Goal: Task Accomplishment & Management: Use online tool/utility

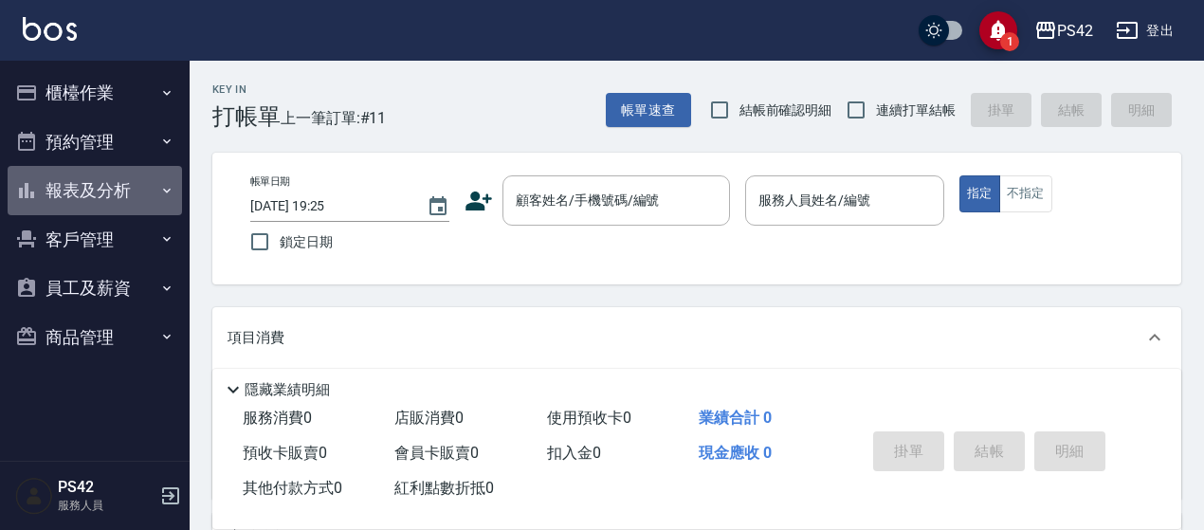
click at [63, 187] on button "報表及分析" at bounding box center [95, 190] width 174 height 49
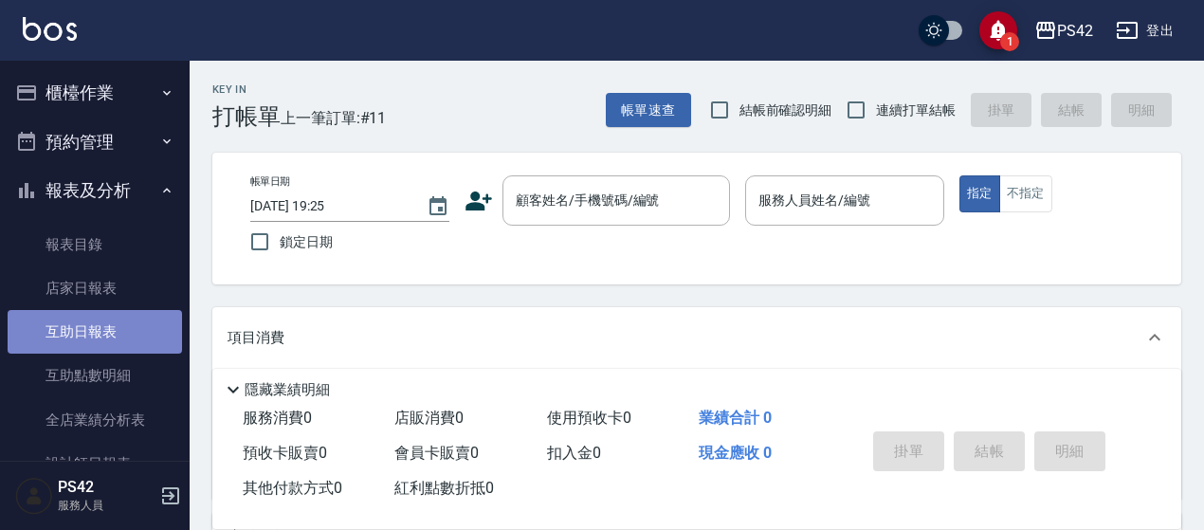
drag, startPoint x: 95, startPoint y: 321, endPoint x: 55, endPoint y: 321, distance: 39.8
click at [95, 321] on link "互助日報表" at bounding box center [95, 332] width 174 height 44
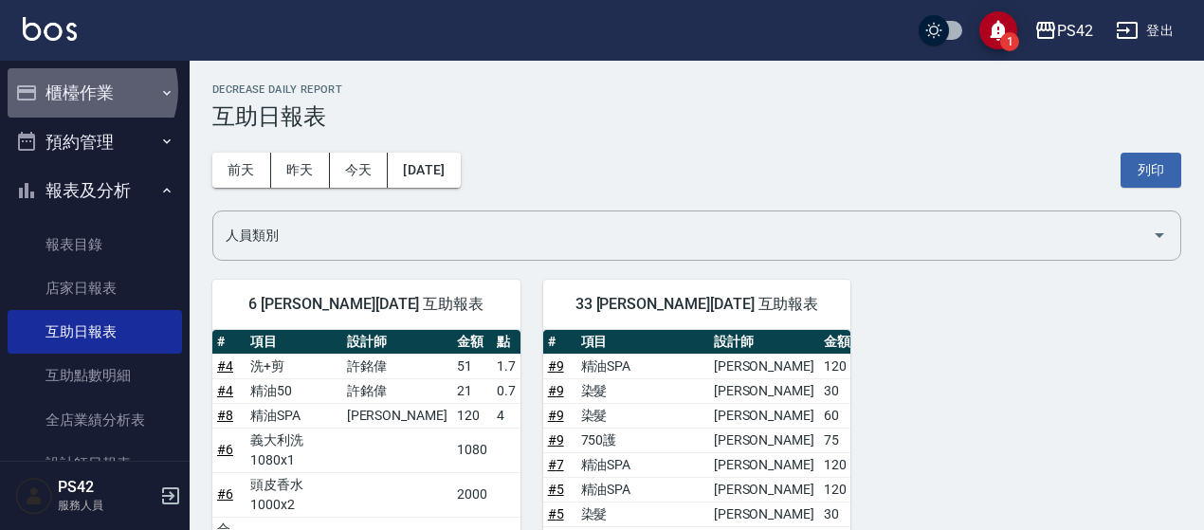
click at [87, 90] on button "櫃檯作業" at bounding box center [95, 92] width 174 height 49
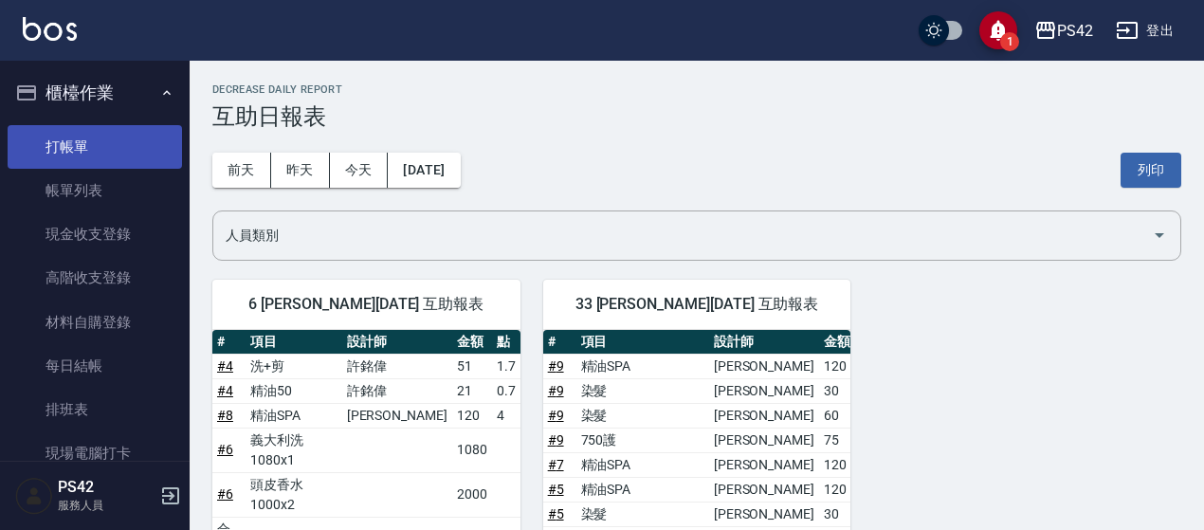
click at [97, 141] on link "打帳單" at bounding box center [95, 147] width 174 height 44
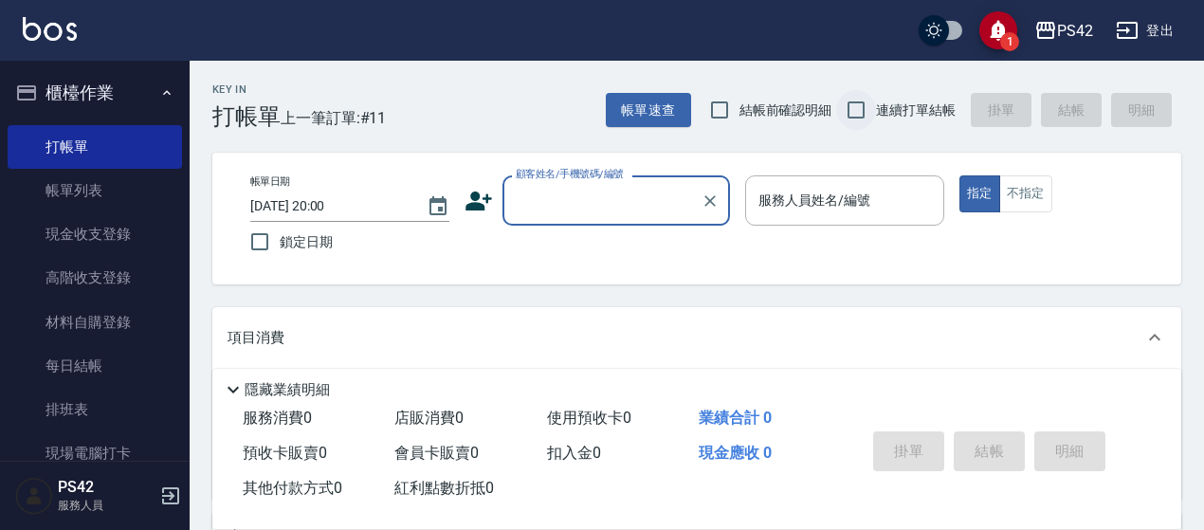
click at [857, 119] on input "連續打單結帳" at bounding box center [856, 110] width 40 height 40
checkbox input "true"
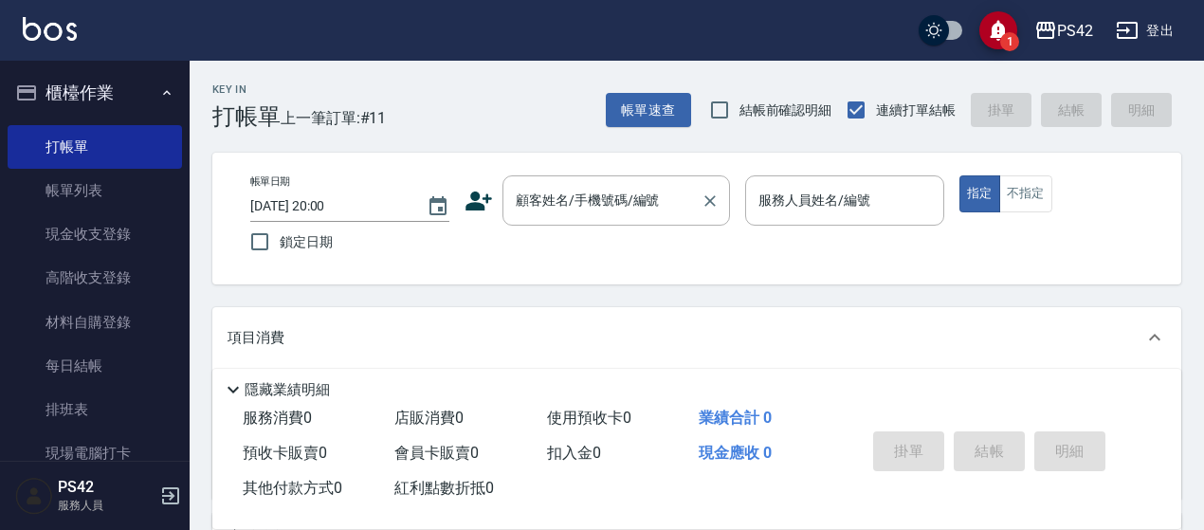
click at [636, 195] on input "顧客姓名/手機號碼/編號" at bounding box center [602, 200] width 182 height 33
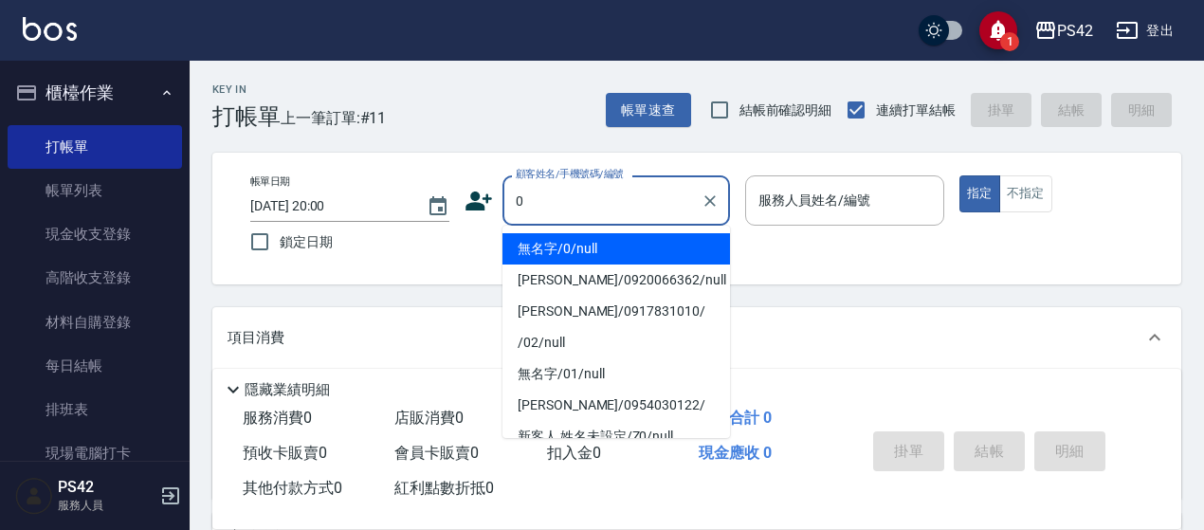
type input "無名字/0/null"
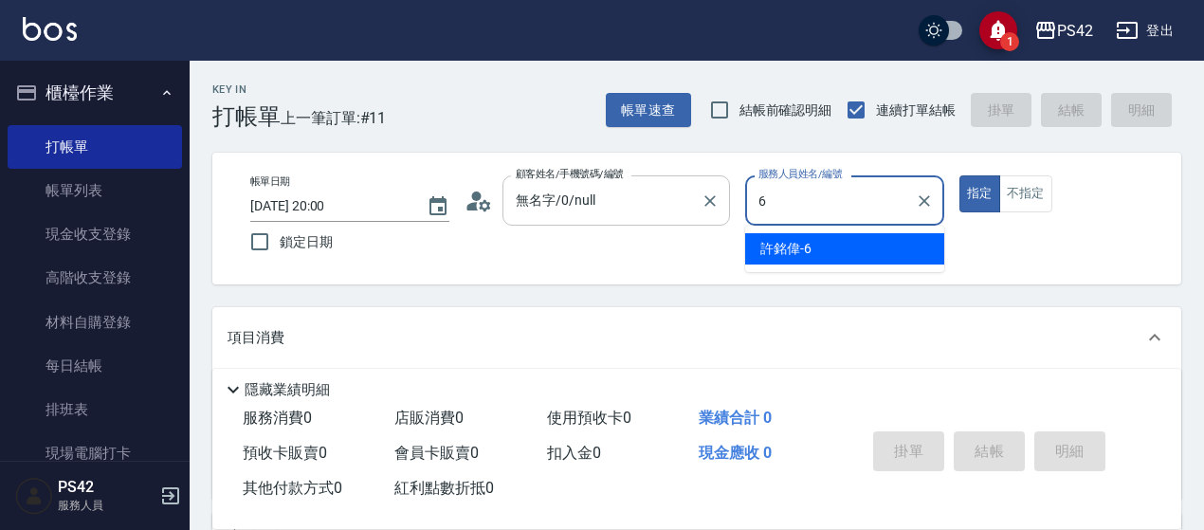
type input "[PERSON_NAME]-6"
type button "true"
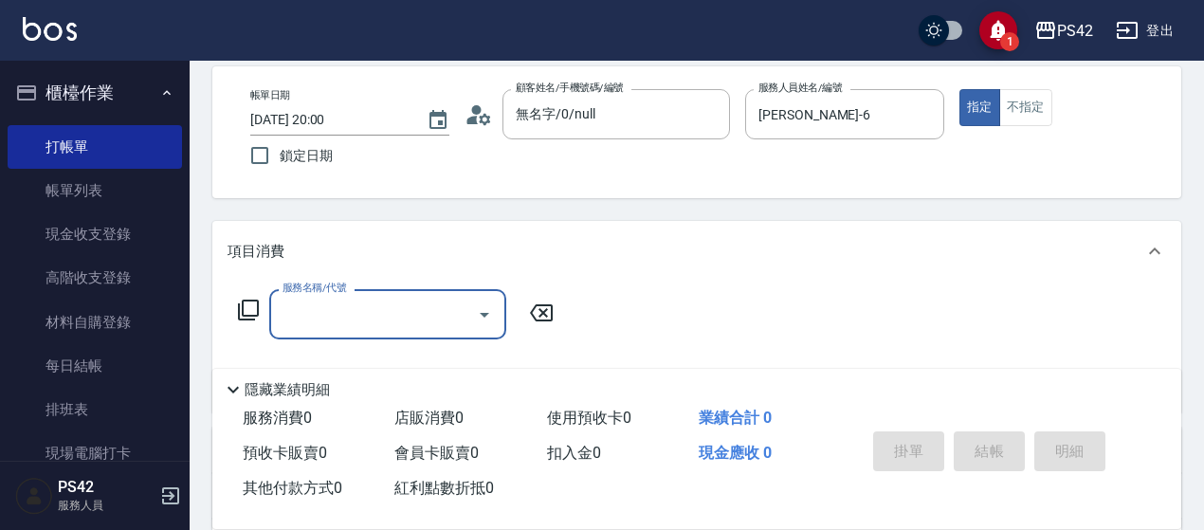
scroll to position [190, 0]
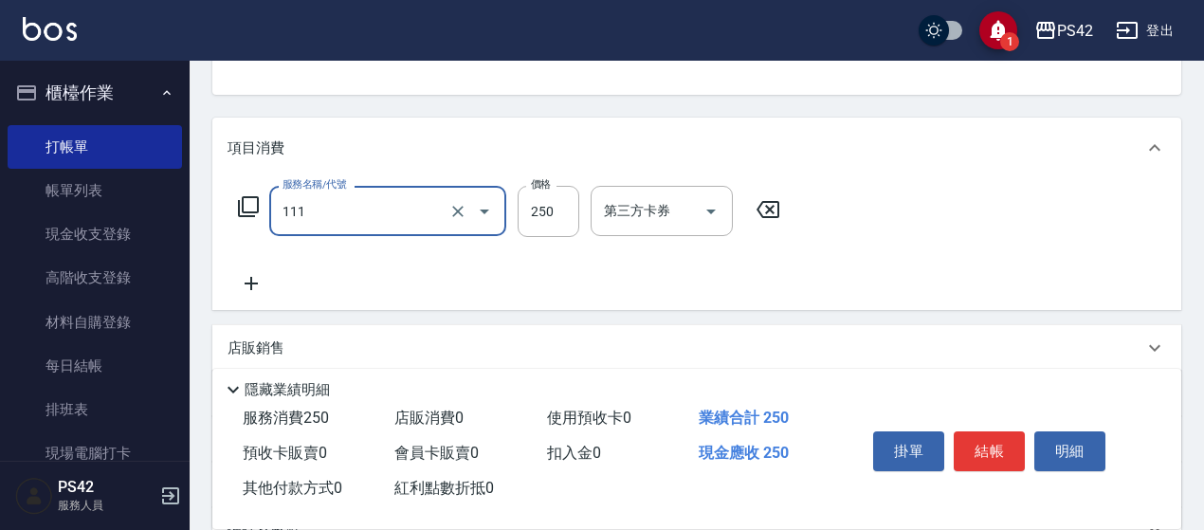
type input "200(111)"
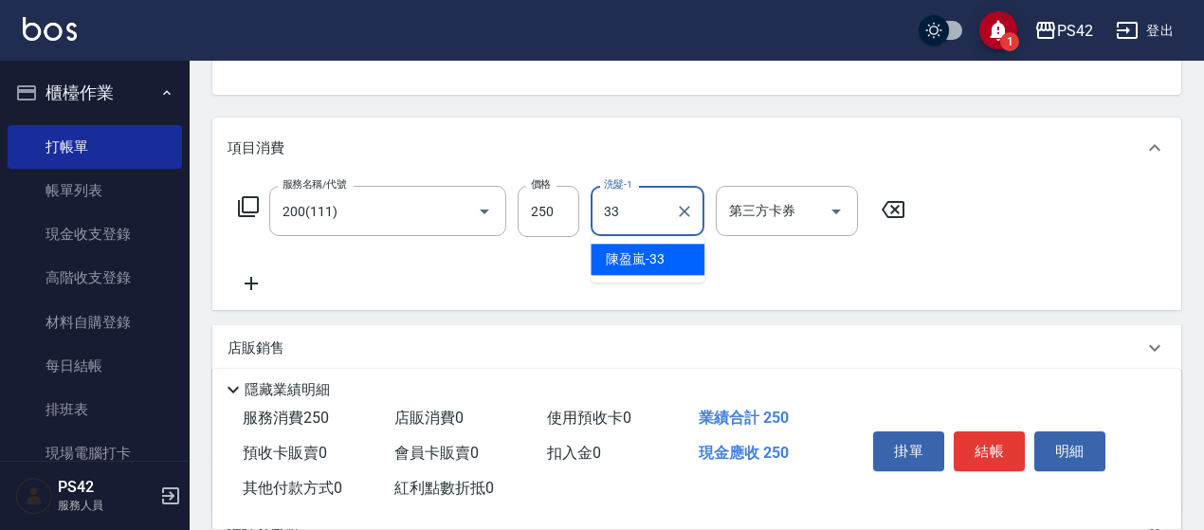
type input "[PERSON_NAME]-33"
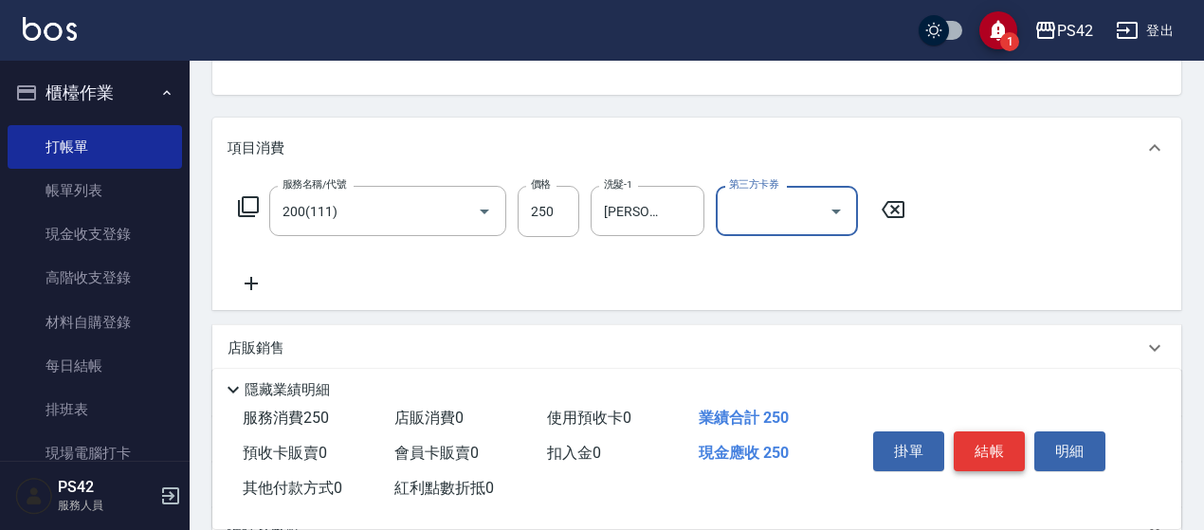
click at [992, 438] on button "結帳" at bounding box center [989, 451] width 71 height 40
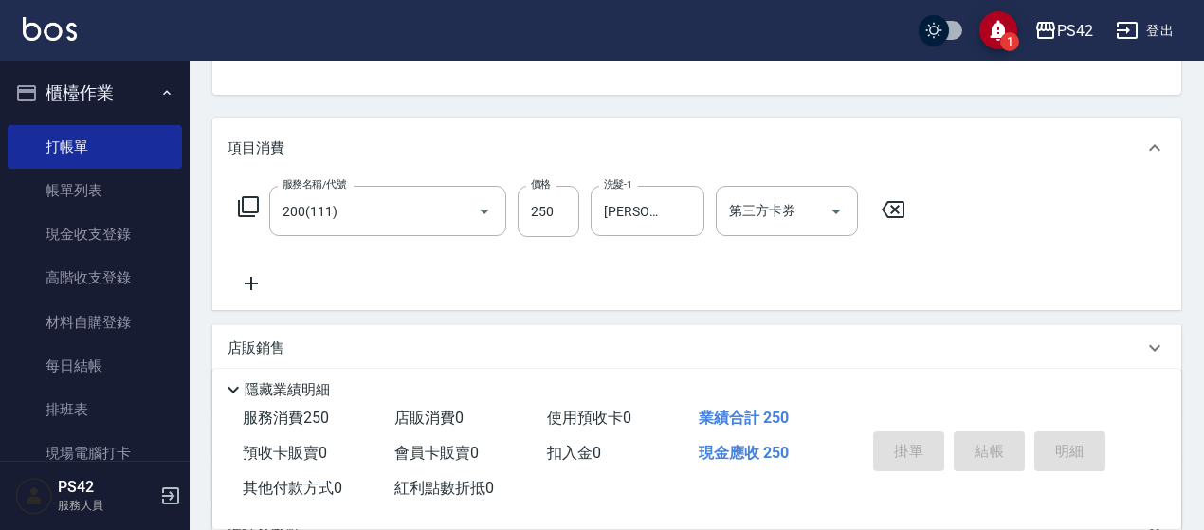
type input "[DATE] 20:07"
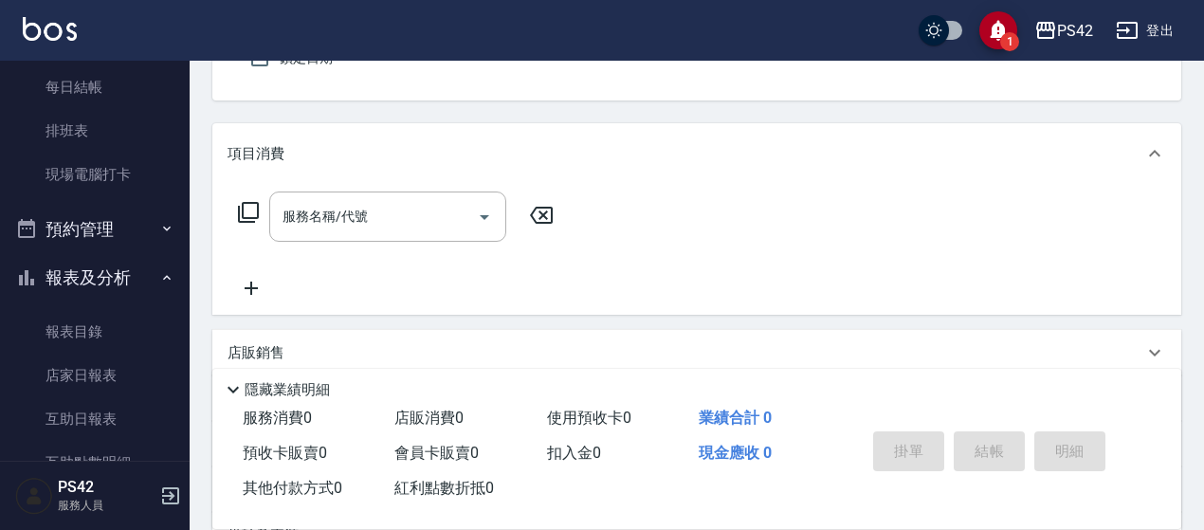
scroll to position [284, 0]
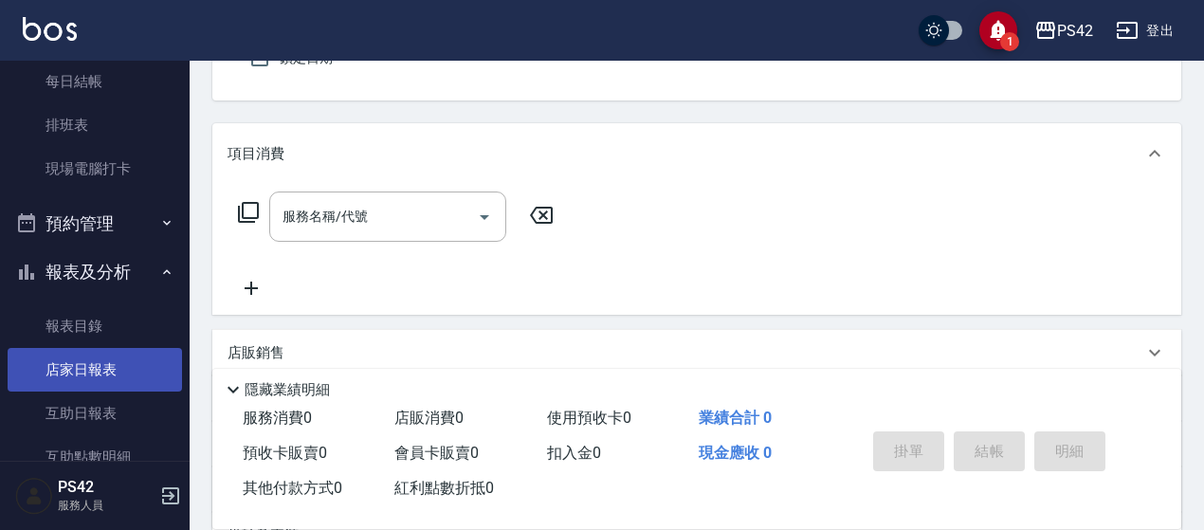
click at [104, 363] on link "店家日報表" at bounding box center [95, 370] width 174 height 44
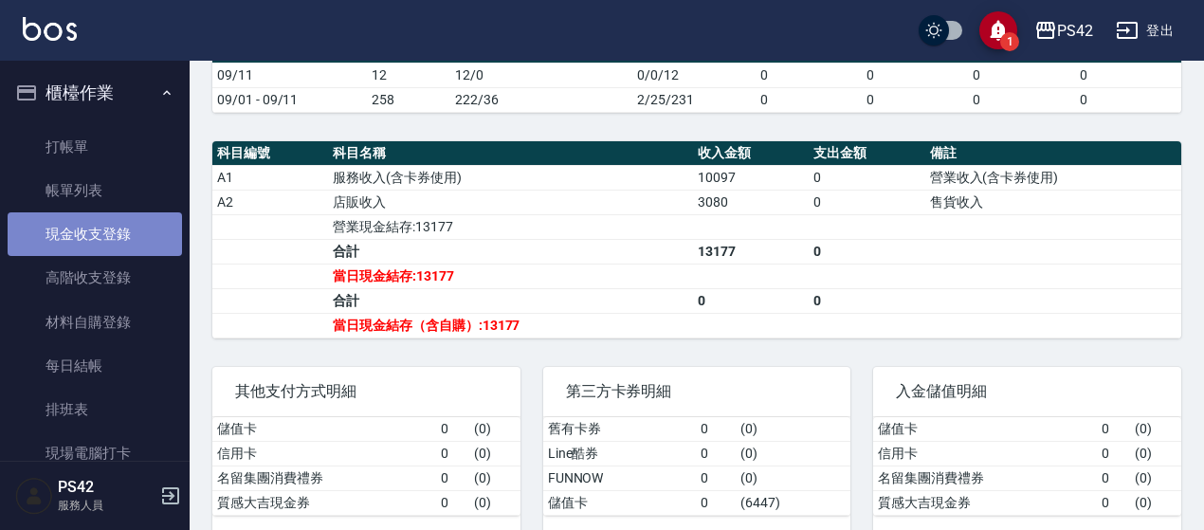
click at [144, 234] on link "現金收支登錄" at bounding box center [95, 234] width 174 height 44
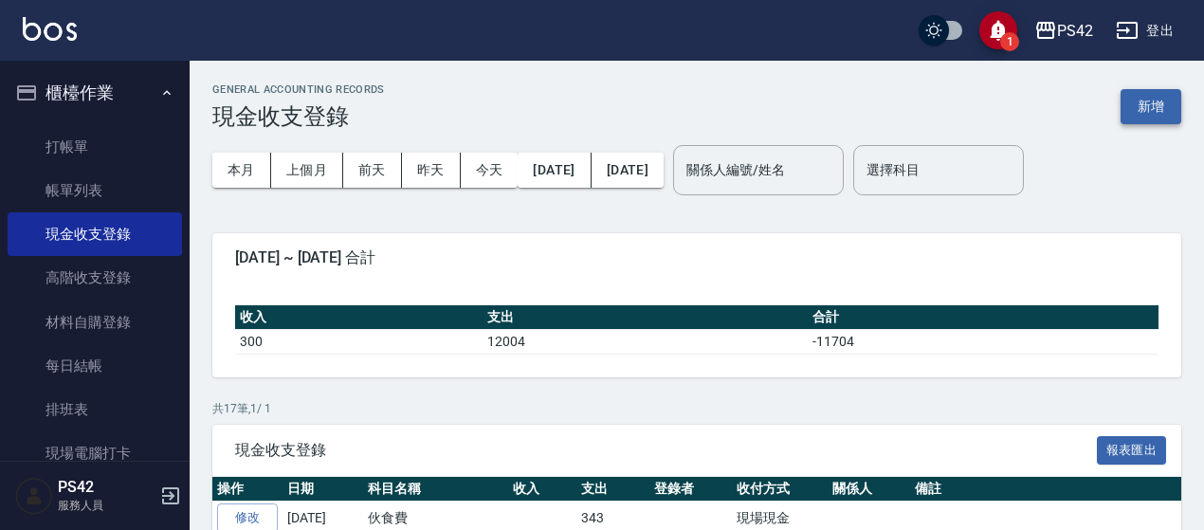
click at [1129, 91] on button "新增" at bounding box center [1151, 106] width 61 height 35
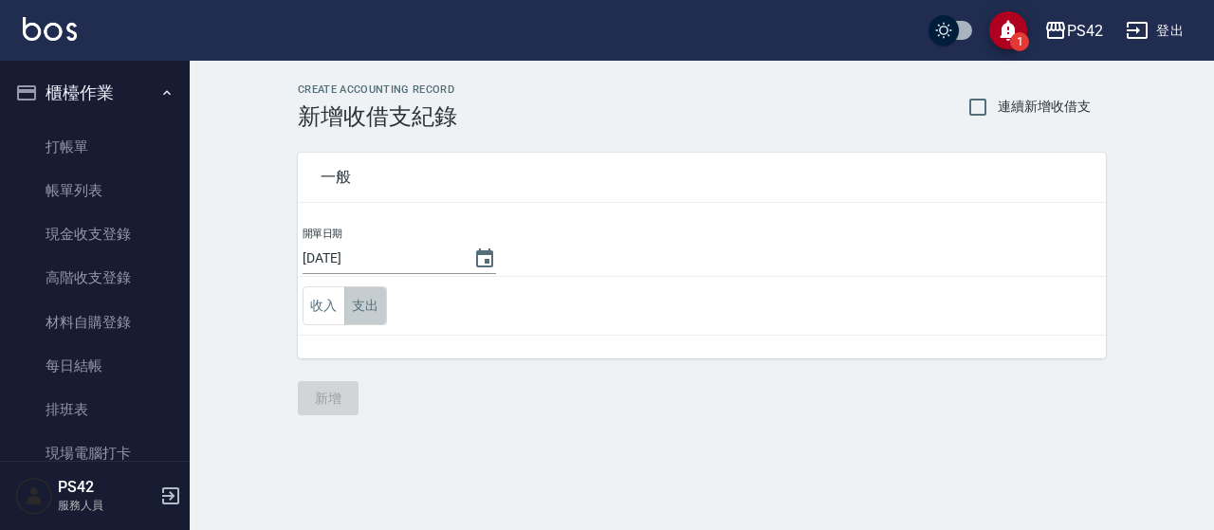
click at [366, 306] on button "支出" at bounding box center [365, 305] width 43 height 39
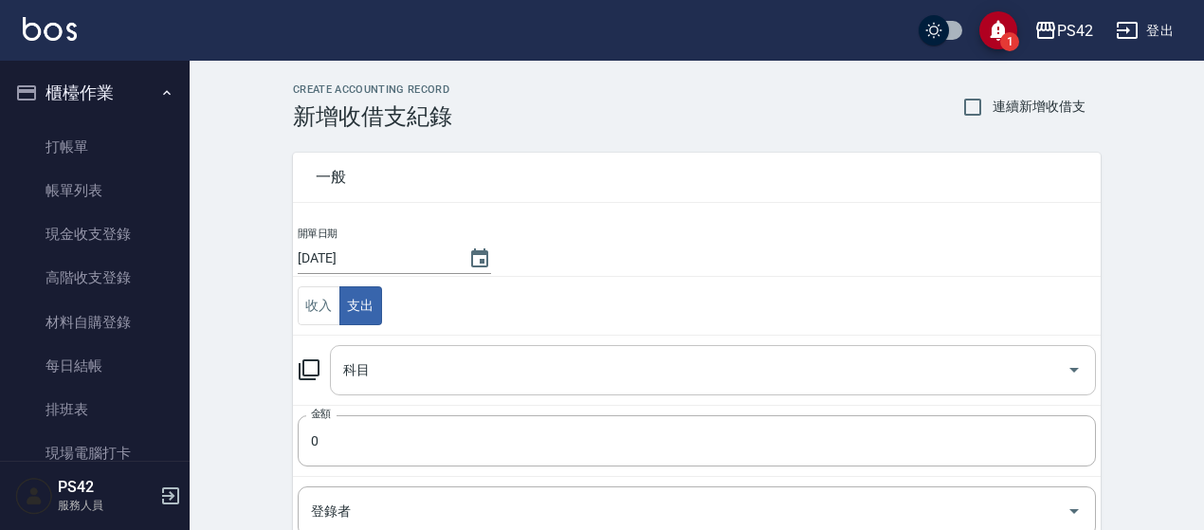
click at [408, 364] on input "科目" at bounding box center [699, 370] width 721 height 33
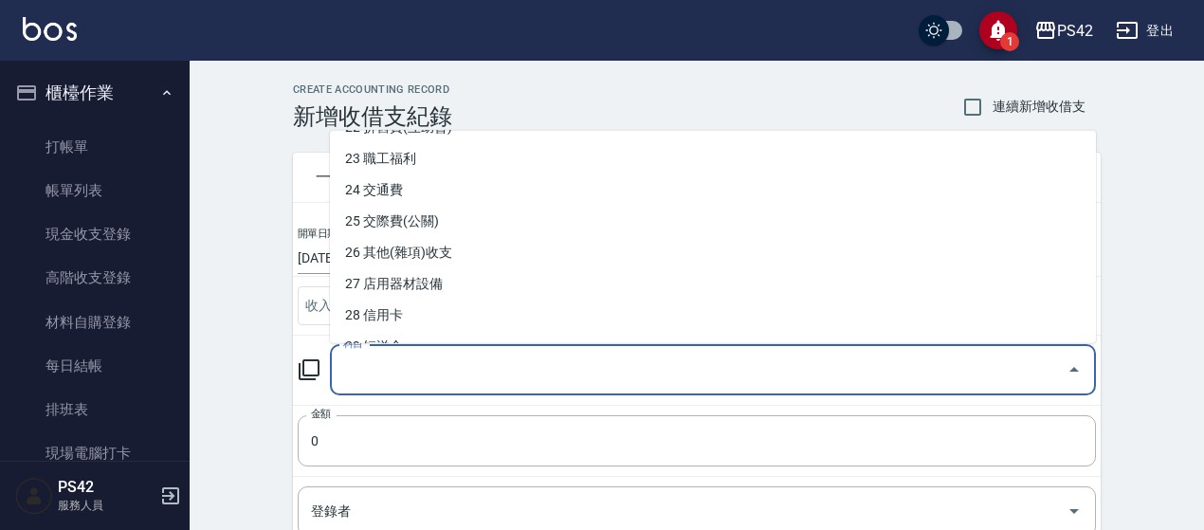
scroll to position [759, 0]
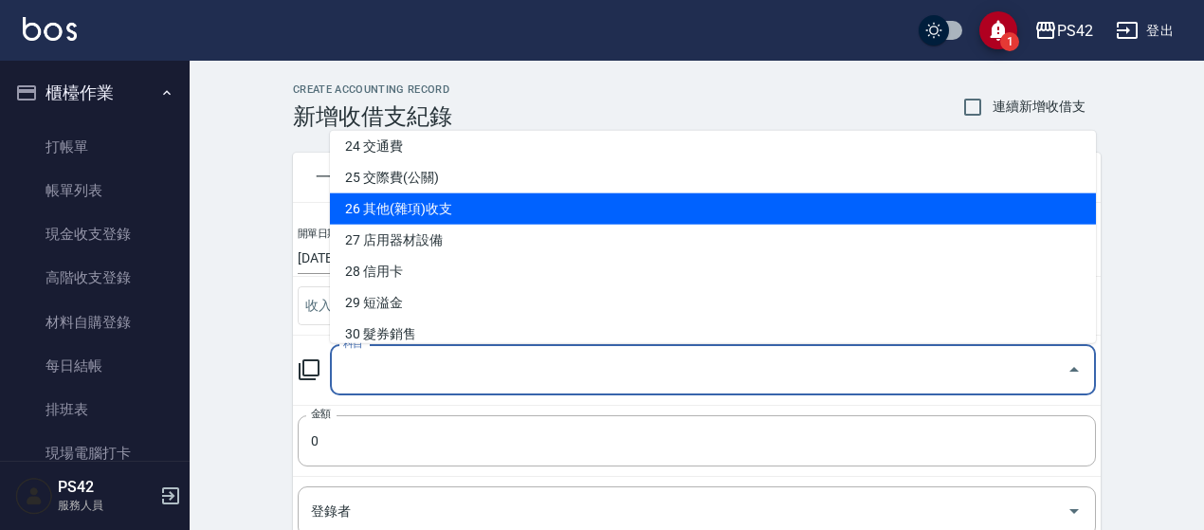
click at [495, 206] on li "26 其他(雜項)收支" at bounding box center [713, 208] width 766 height 31
type input "26 其他(雜項)收支"
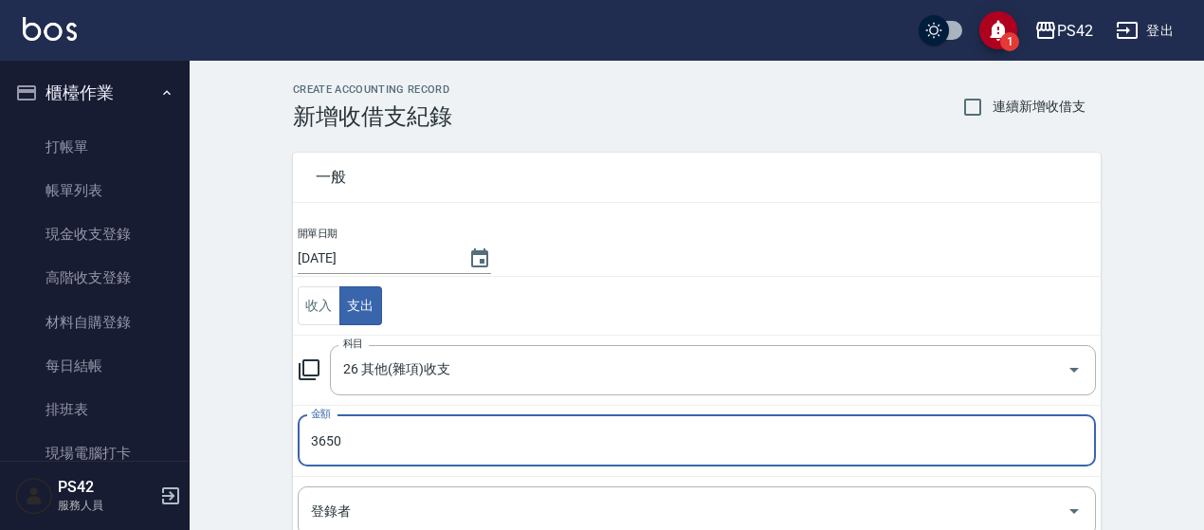
scroll to position [284, 0]
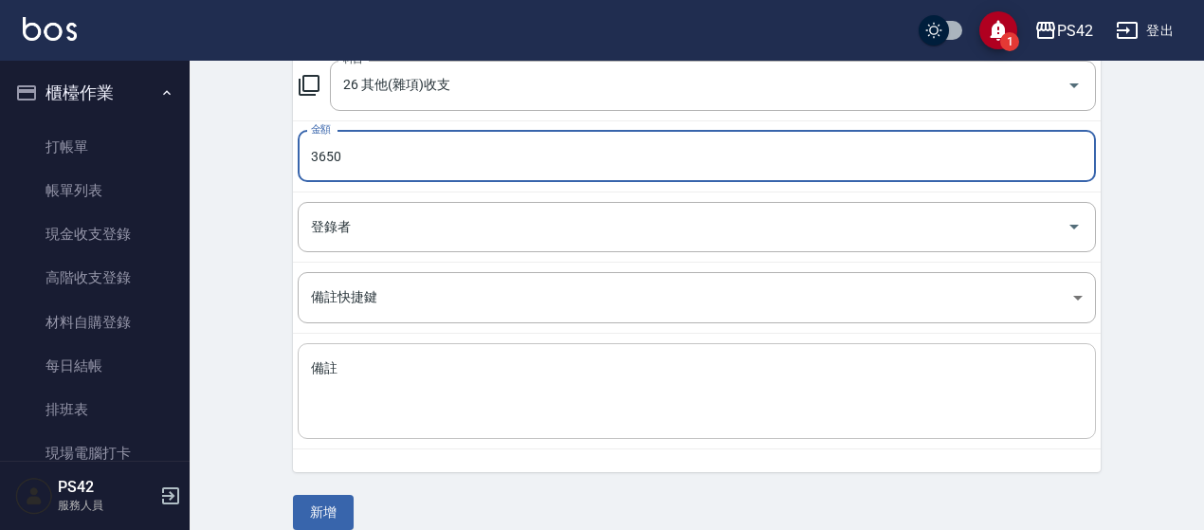
type input "3650"
click at [355, 412] on textarea "備註" at bounding box center [697, 391] width 772 height 64
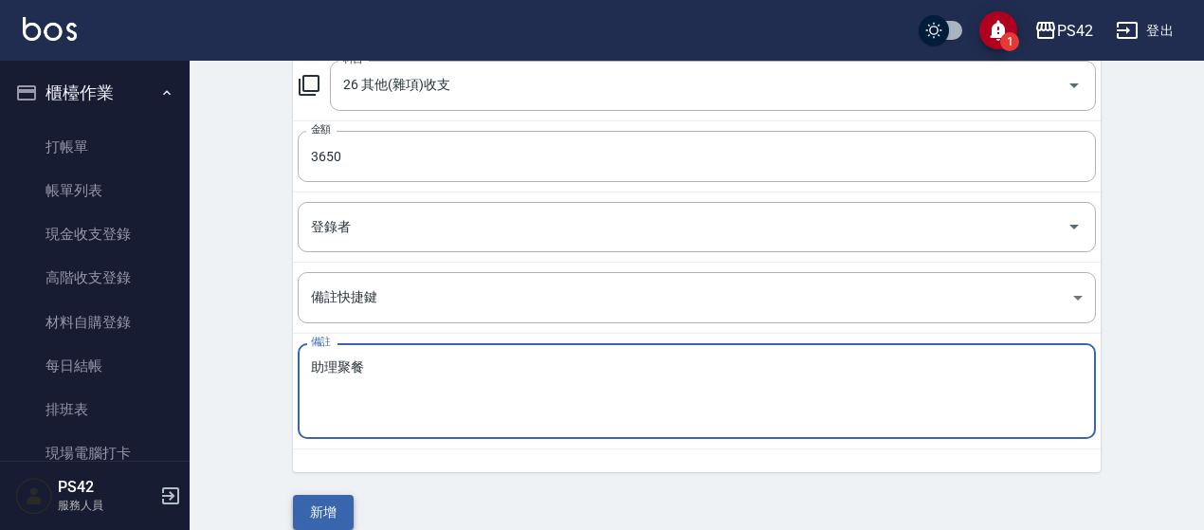
type textarea "助理聚餐"
click at [326, 517] on button "新增" at bounding box center [323, 512] width 61 height 35
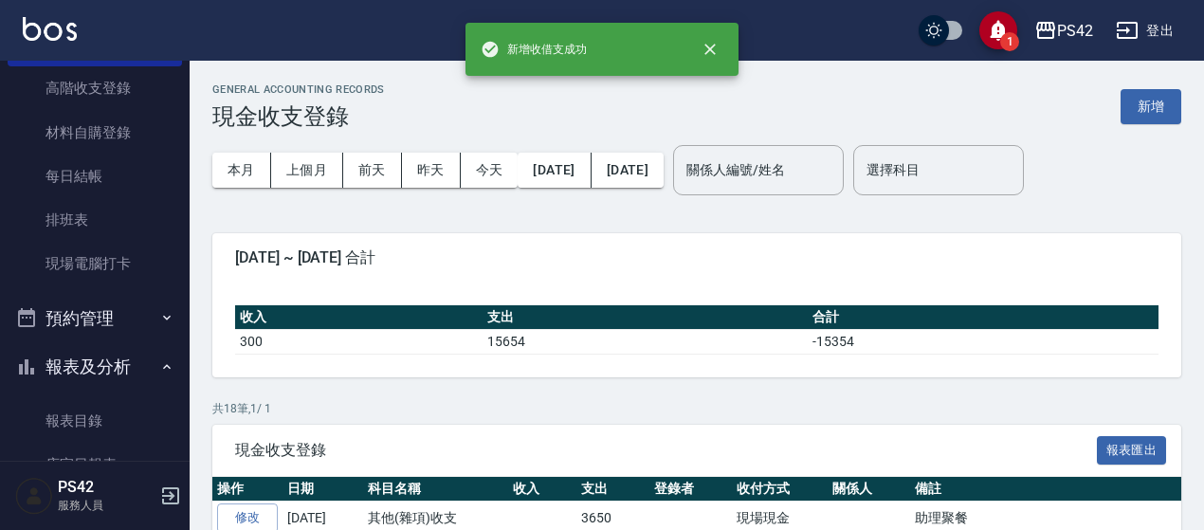
scroll to position [379, 0]
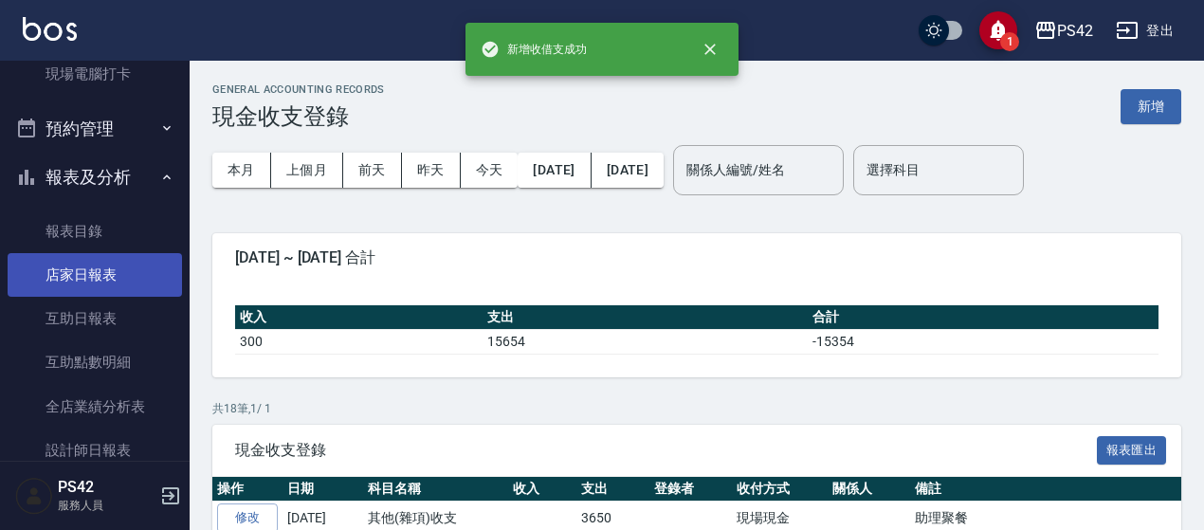
click at [105, 282] on link "店家日報表" at bounding box center [95, 275] width 174 height 44
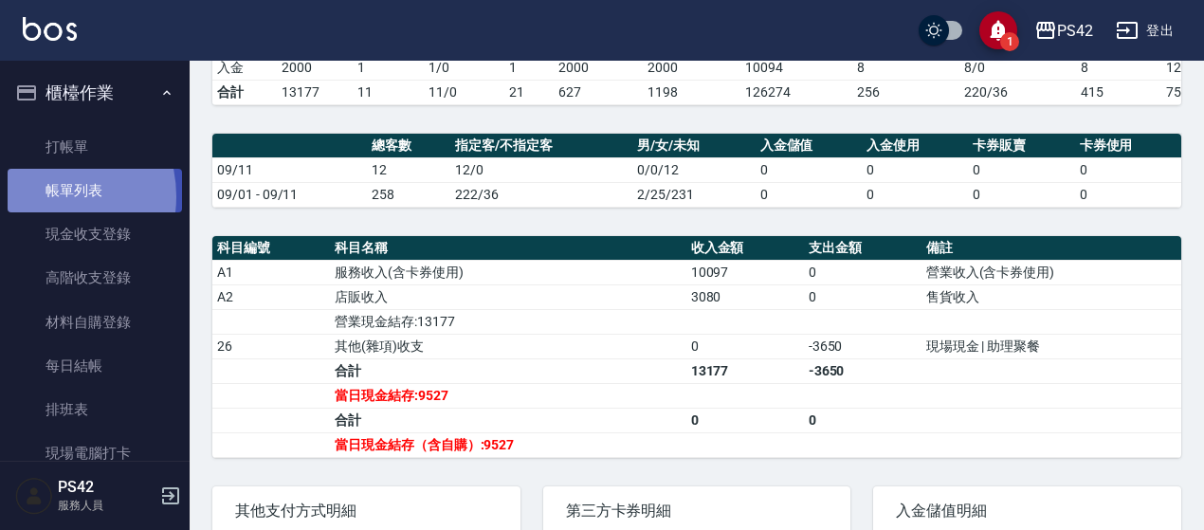
click at [40, 196] on link "帳單列表" at bounding box center [95, 191] width 174 height 44
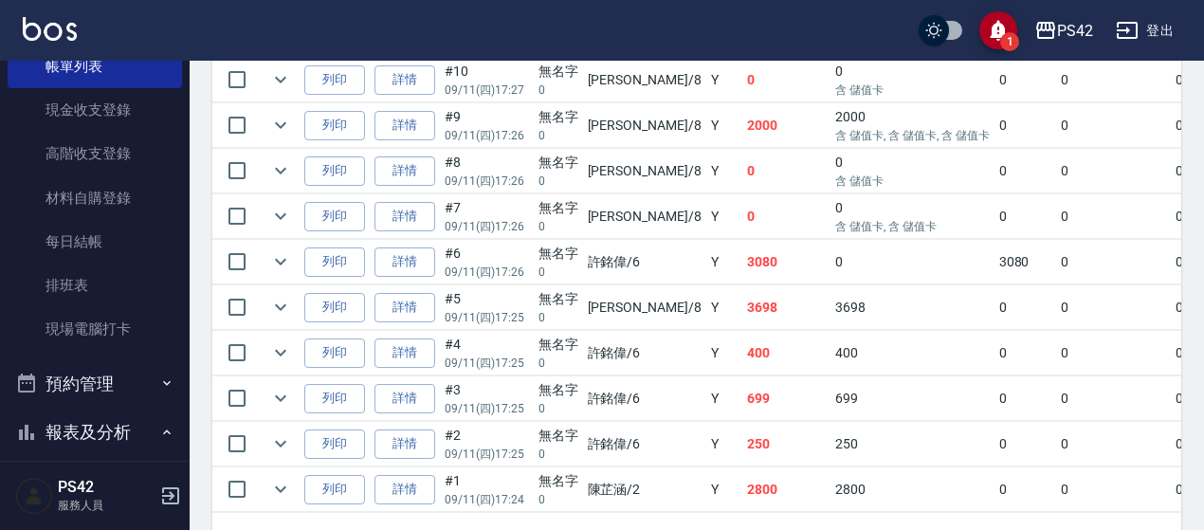
scroll to position [284, 0]
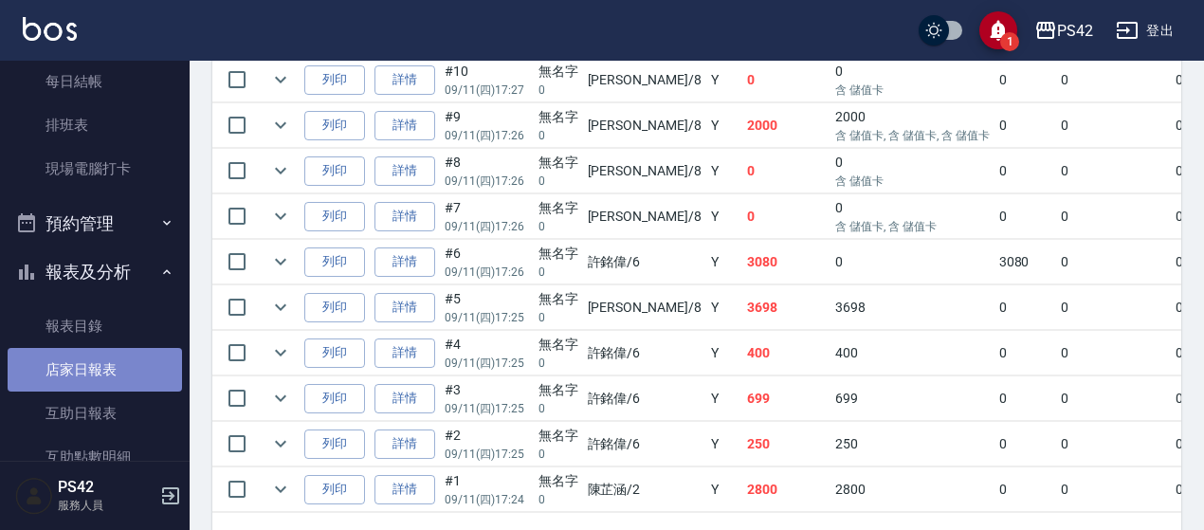
click at [101, 357] on link "店家日報表" at bounding box center [95, 370] width 174 height 44
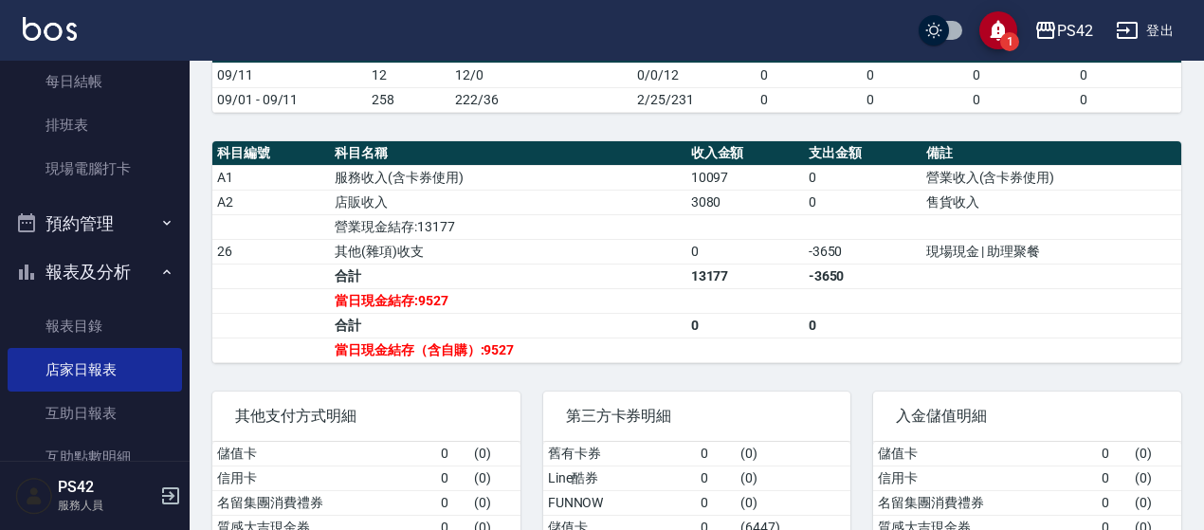
scroll to position [569, 0]
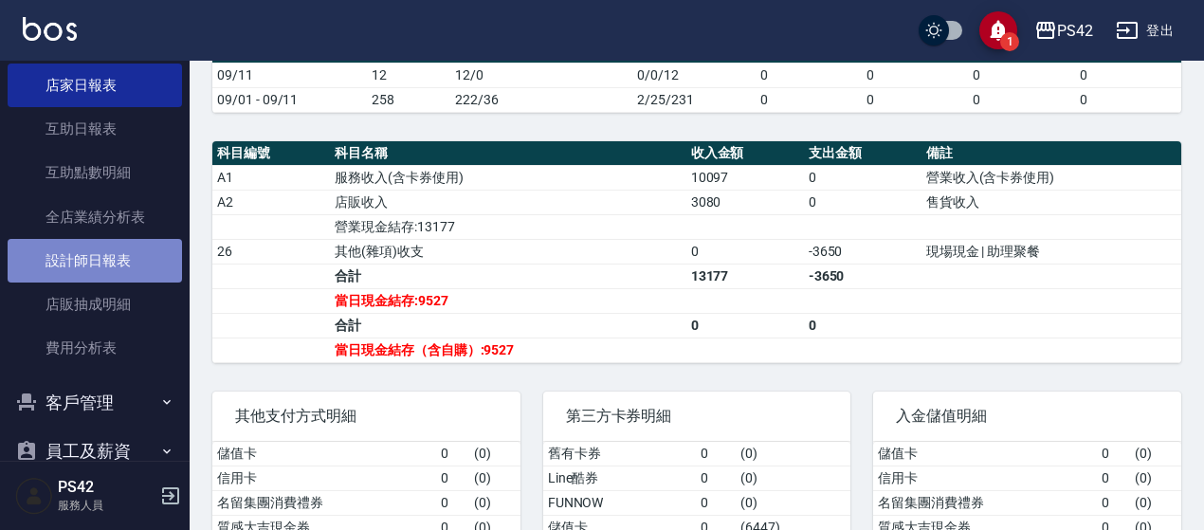
click at [109, 248] on link "設計師日報表" at bounding box center [95, 261] width 174 height 44
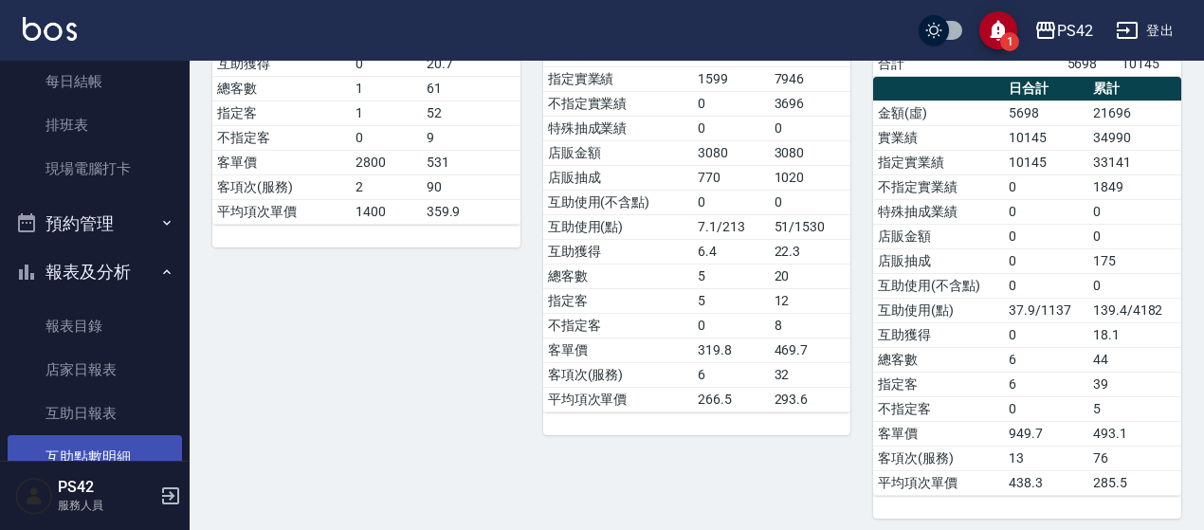
scroll to position [379, 0]
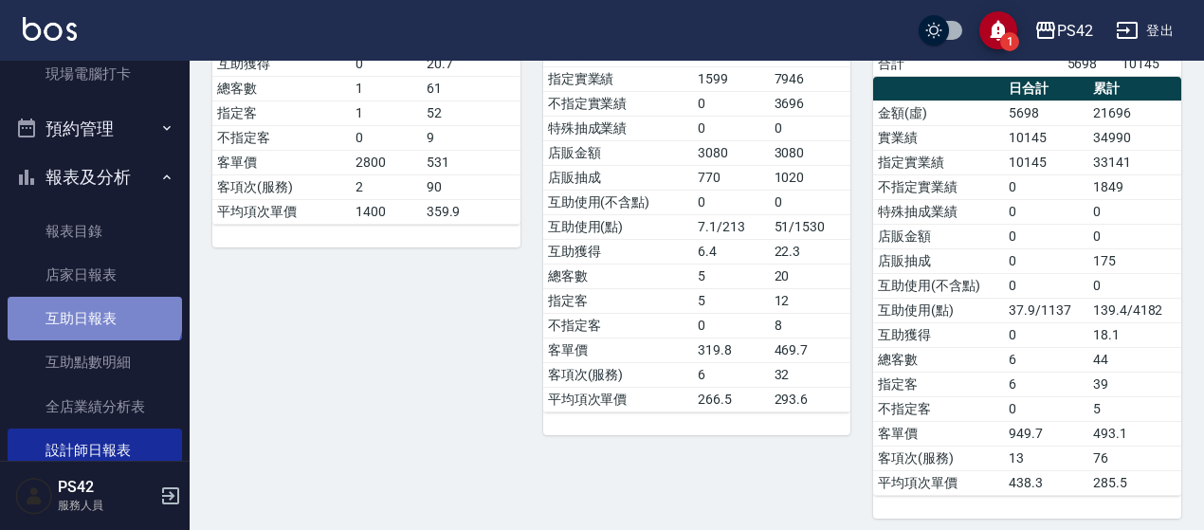
click at [93, 312] on link "互助日報表" at bounding box center [95, 319] width 174 height 44
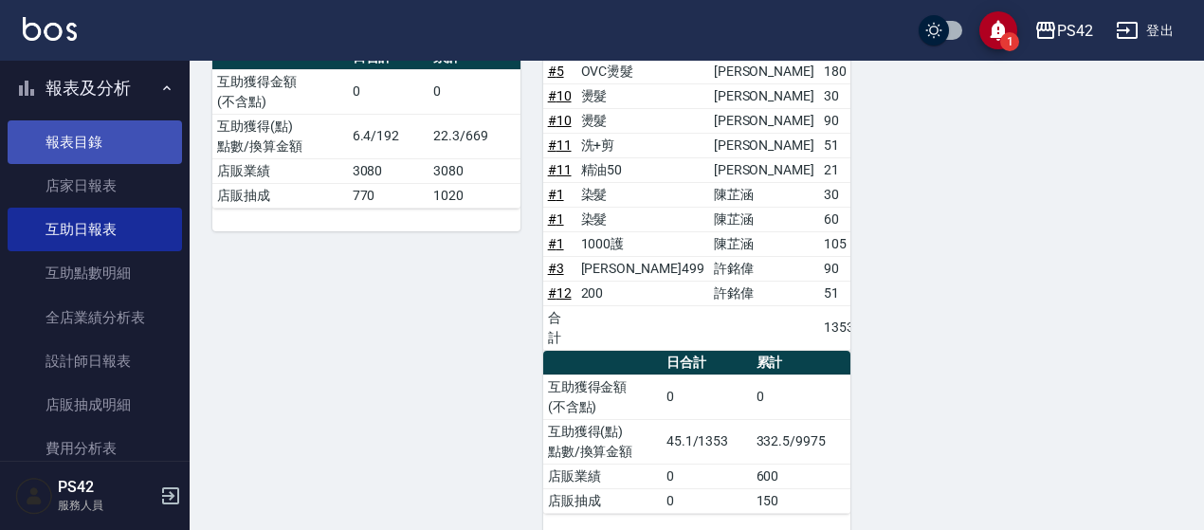
scroll to position [379, 0]
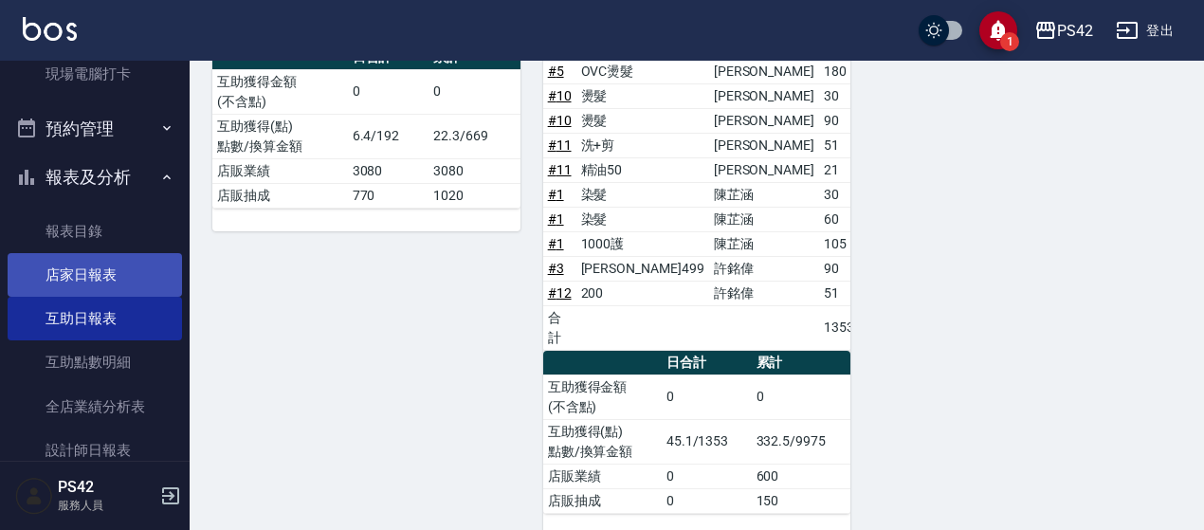
click at [105, 261] on link "店家日報表" at bounding box center [95, 275] width 174 height 44
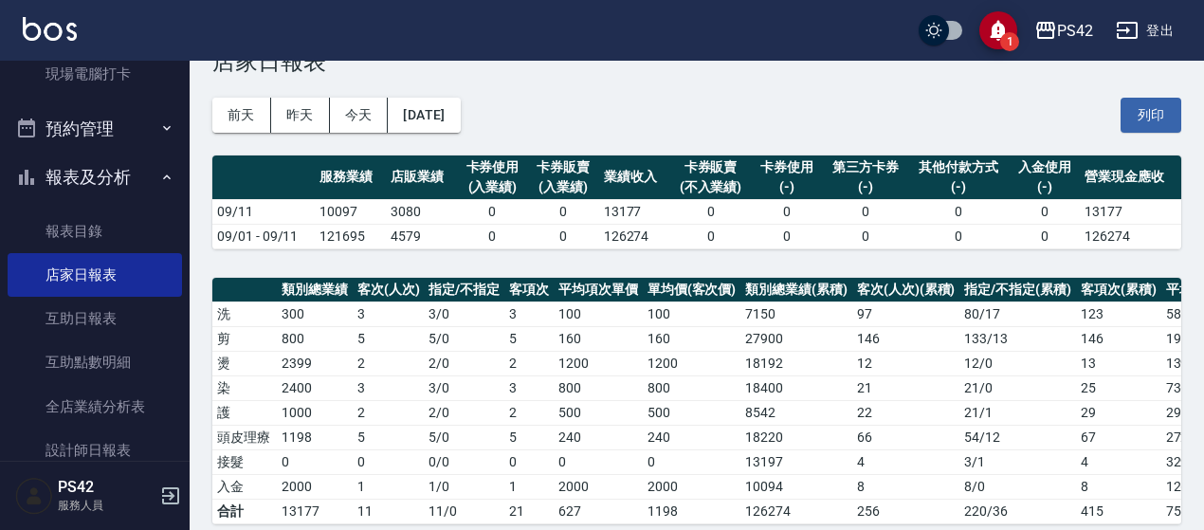
scroll to position [95, 0]
